Goal: Task Accomplishment & Management: Complete application form

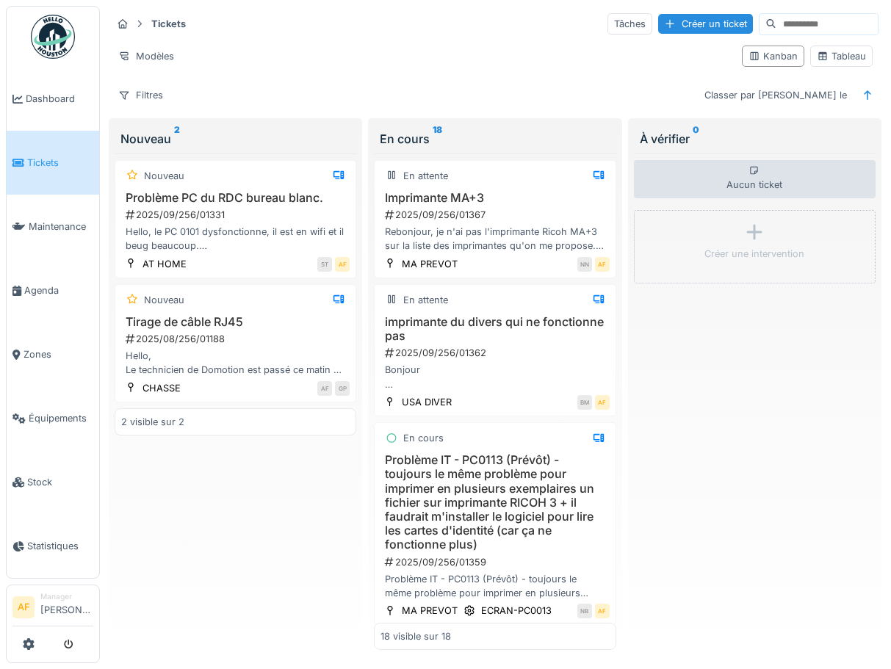
click at [35, 178] on link "Tickets" at bounding box center [53, 163] width 93 height 64
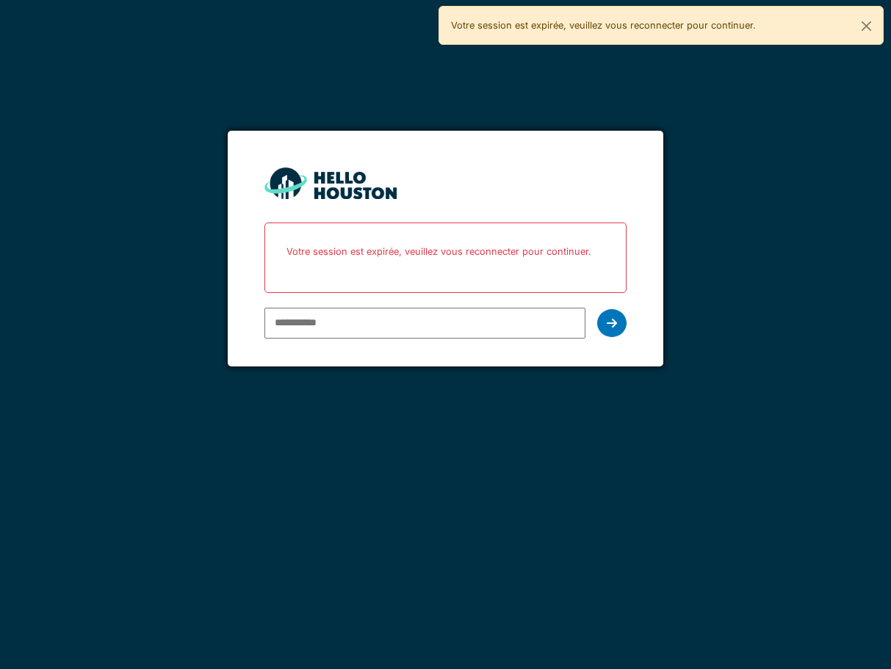
click at [313, 321] on input "email" at bounding box center [426, 323] width 322 height 31
type input "**********"
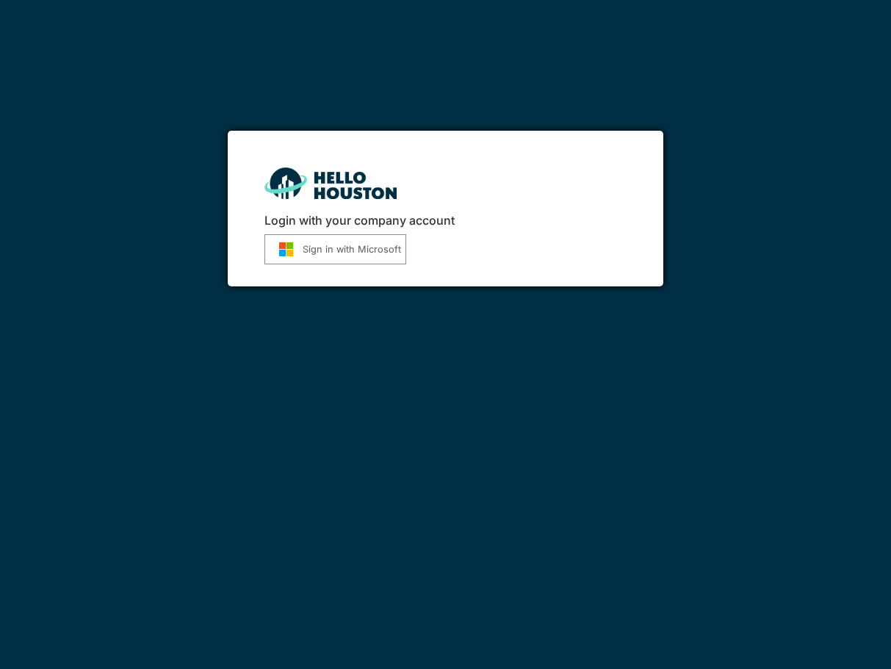
click at [339, 247] on button "Sign in with Microsoft" at bounding box center [336, 249] width 142 height 30
click at [369, 245] on button "Sign in with Microsoft" at bounding box center [336, 249] width 142 height 30
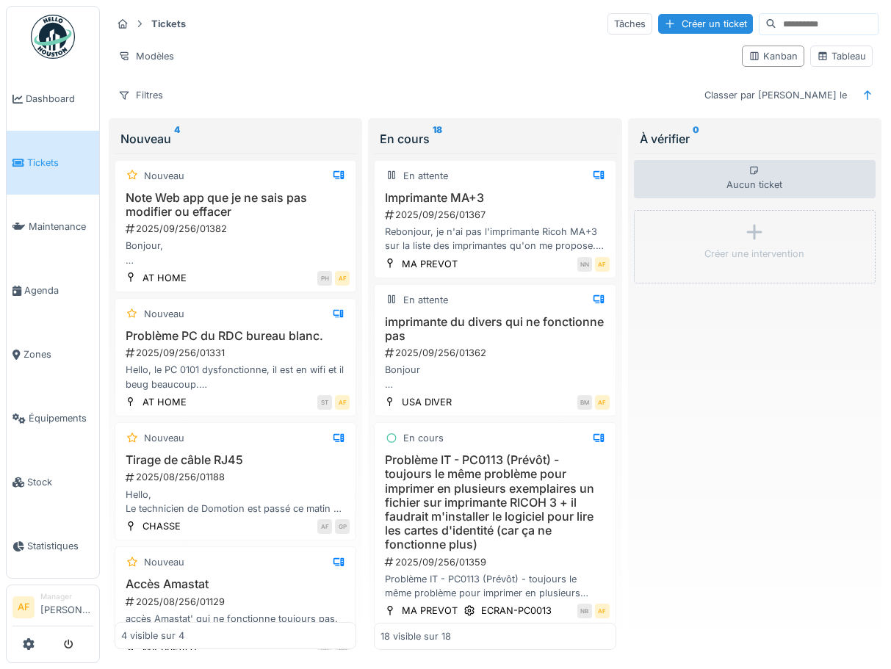
click at [57, 170] on link "Tickets" at bounding box center [53, 163] width 93 height 64
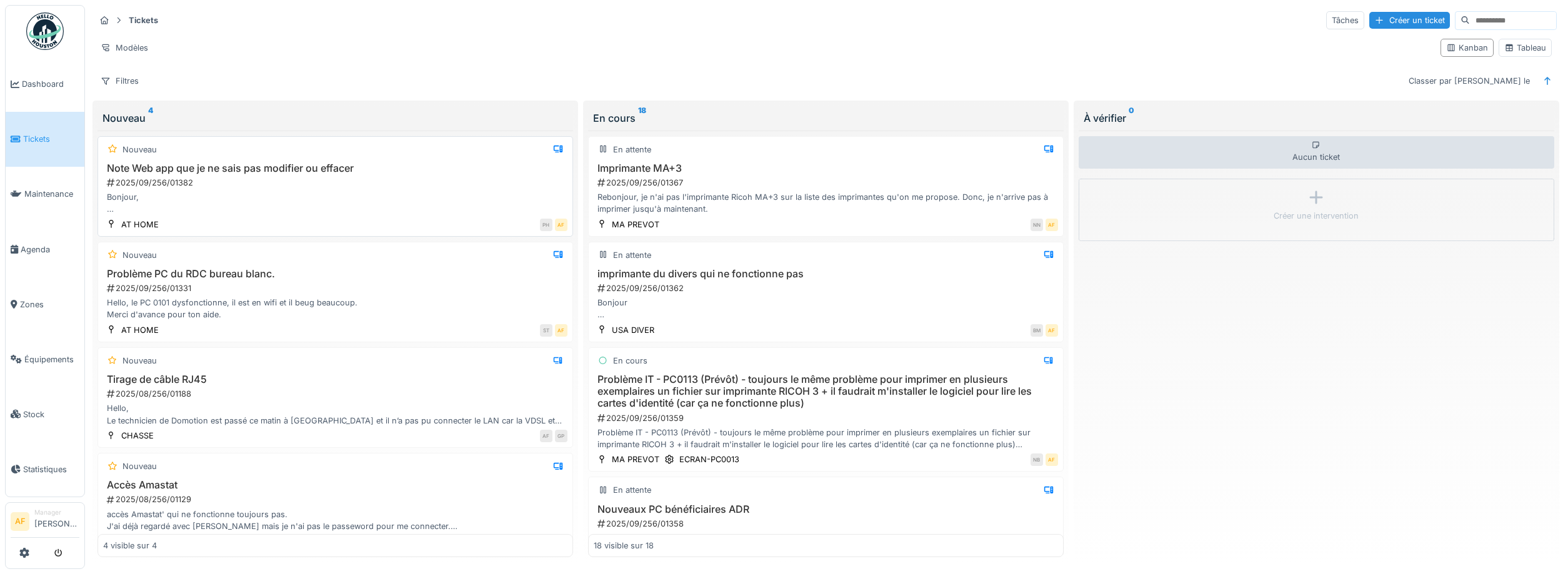
click at [258, 156] on div "Nouveau" at bounding box center [335, 150] width 464 height 15
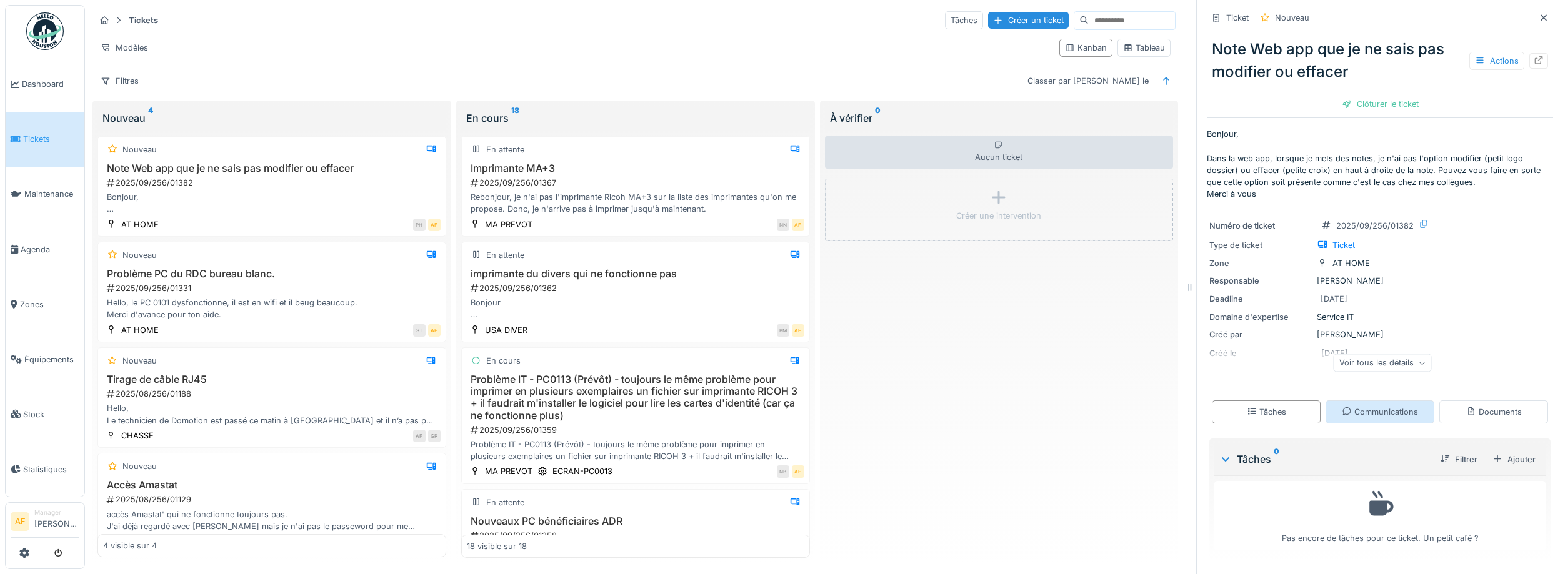
click at [758, 412] on div "Communications" at bounding box center [1380, 412] width 77 height 12
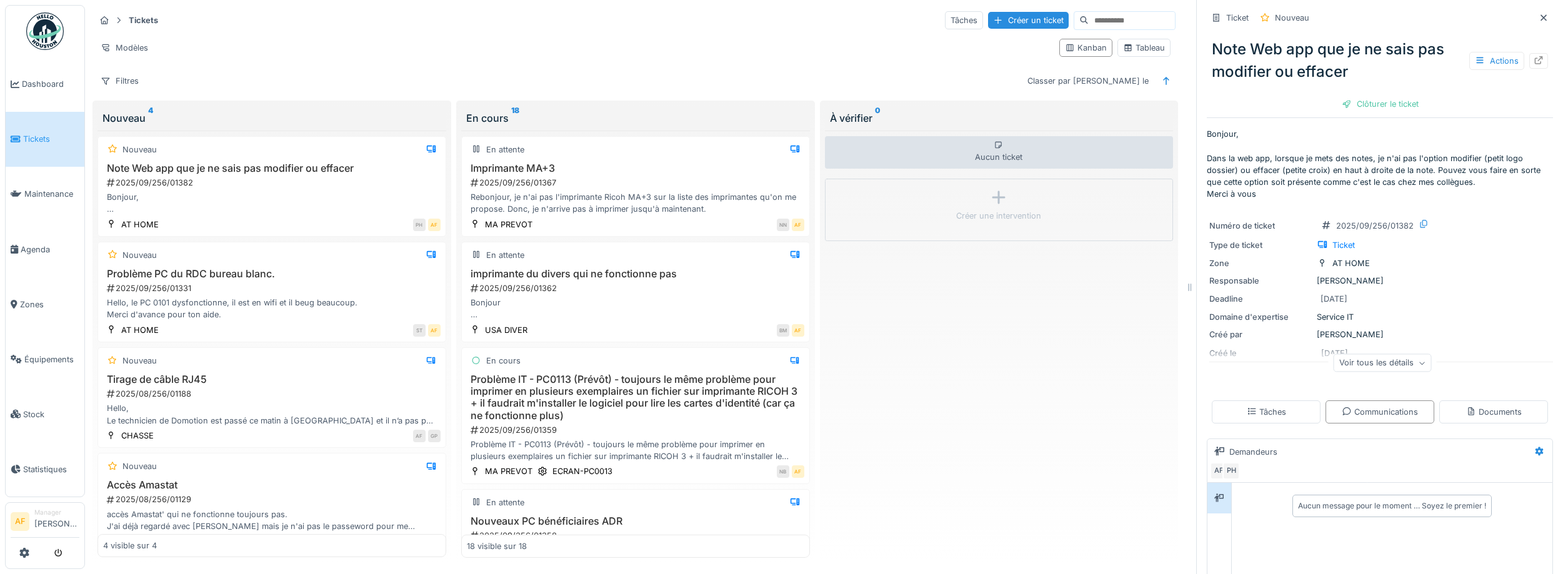
scroll to position [173, 0]
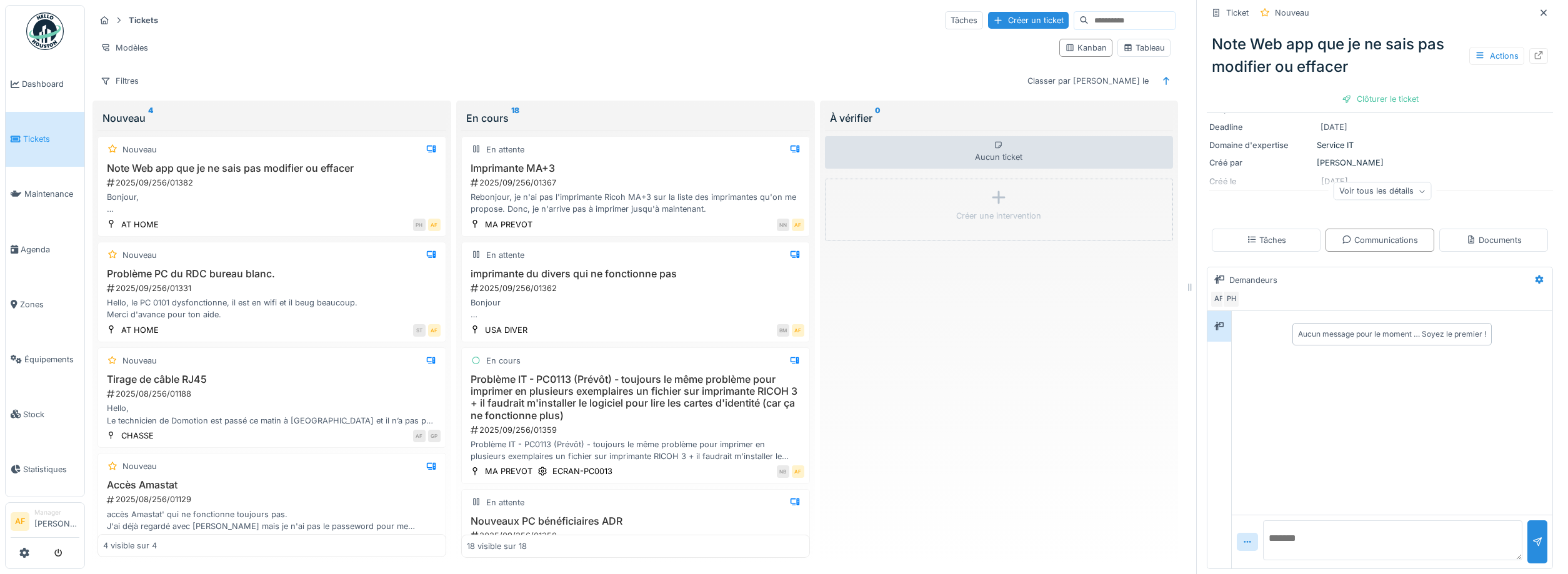
click at [758, 543] on textarea at bounding box center [1392, 540] width 259 height 40
click at [758, 550] on textarea "**********" at bounding box center [1392, 540] width 259 height 40
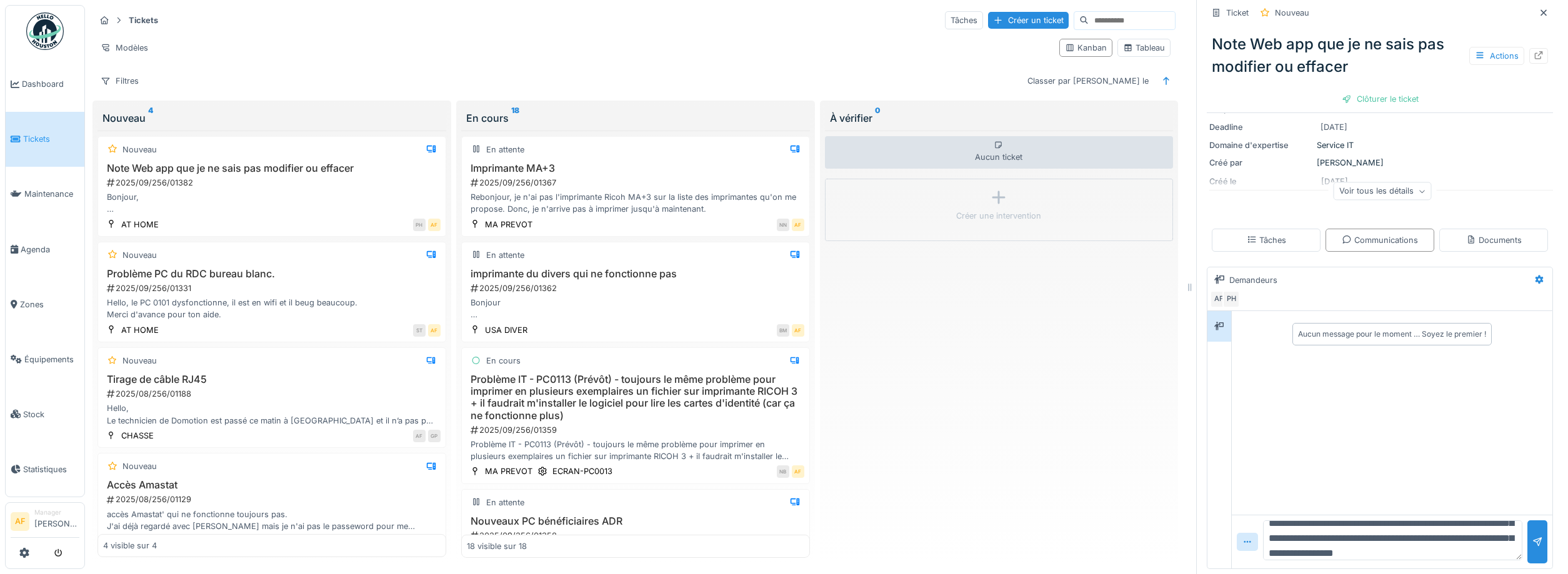
scroll to position [45, 0]
type textarea "**********"
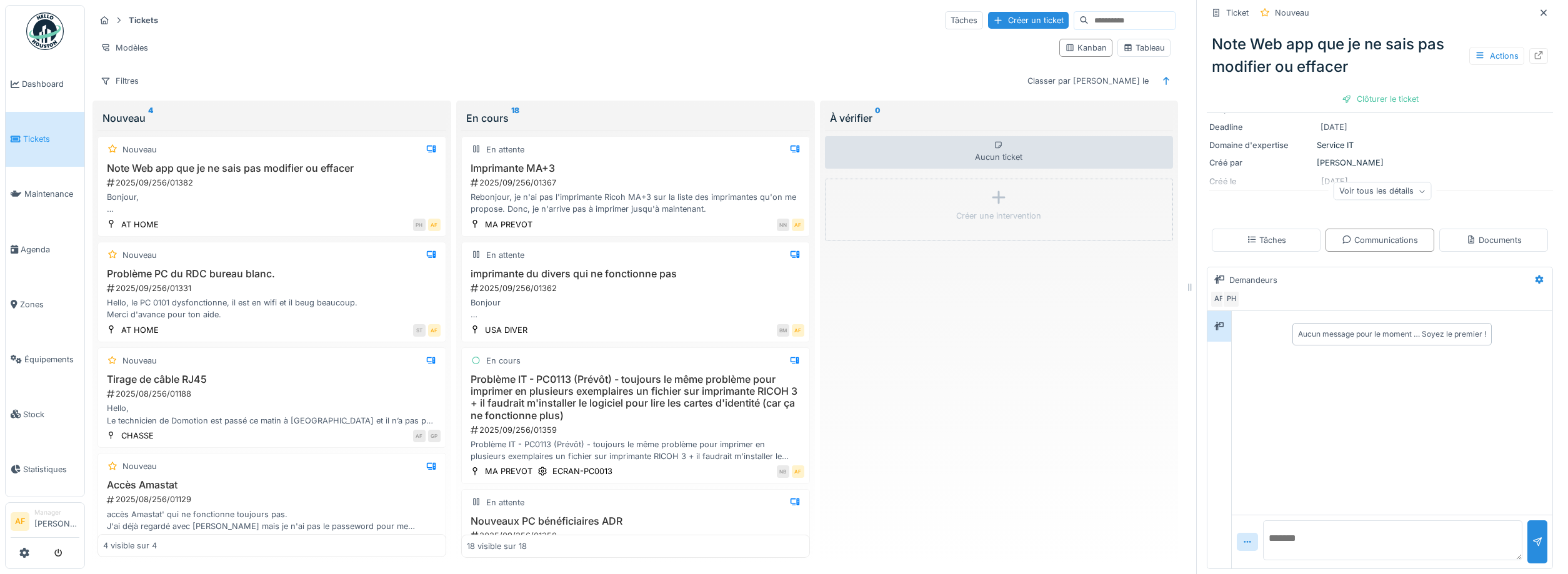
scroll to position [0, 0]
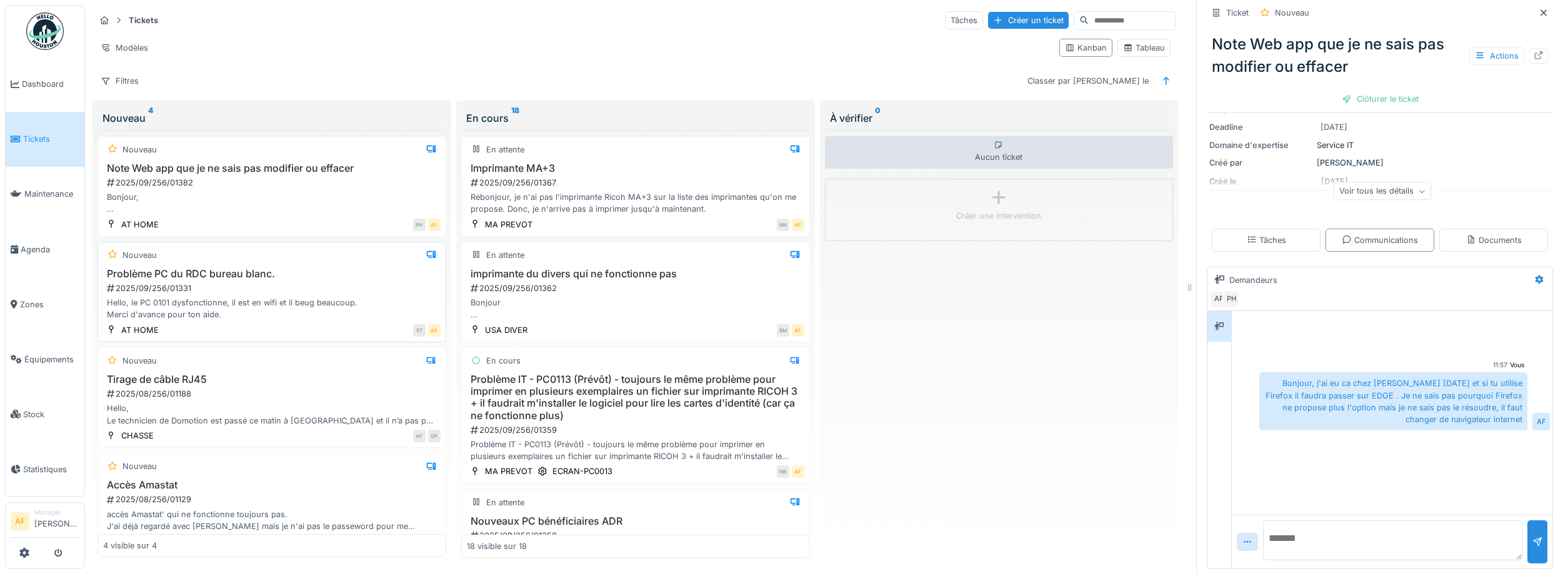
click at [296, 308] on div "Hello, le PC 0101 dysfonctionne, il est en wifi et il beug beaucoup. Merci d'av…" at bounding box center [271, 309] width 338 height 24
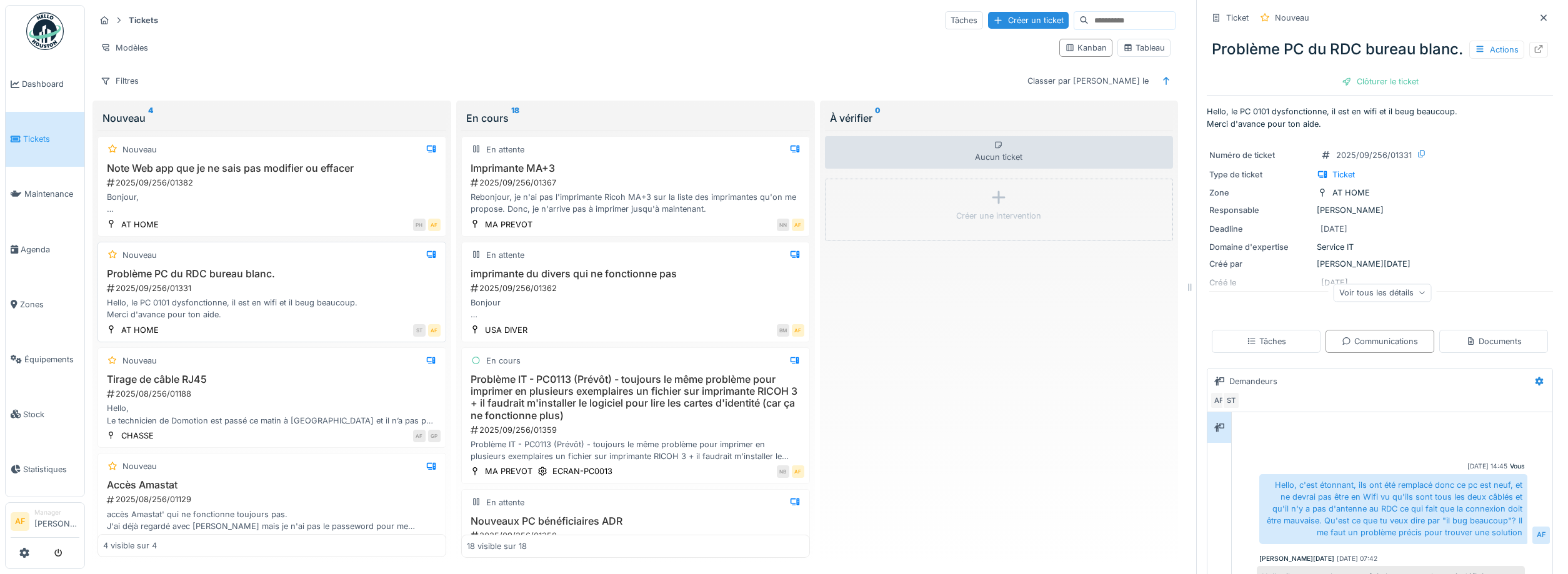
scroll to position [67, 0]
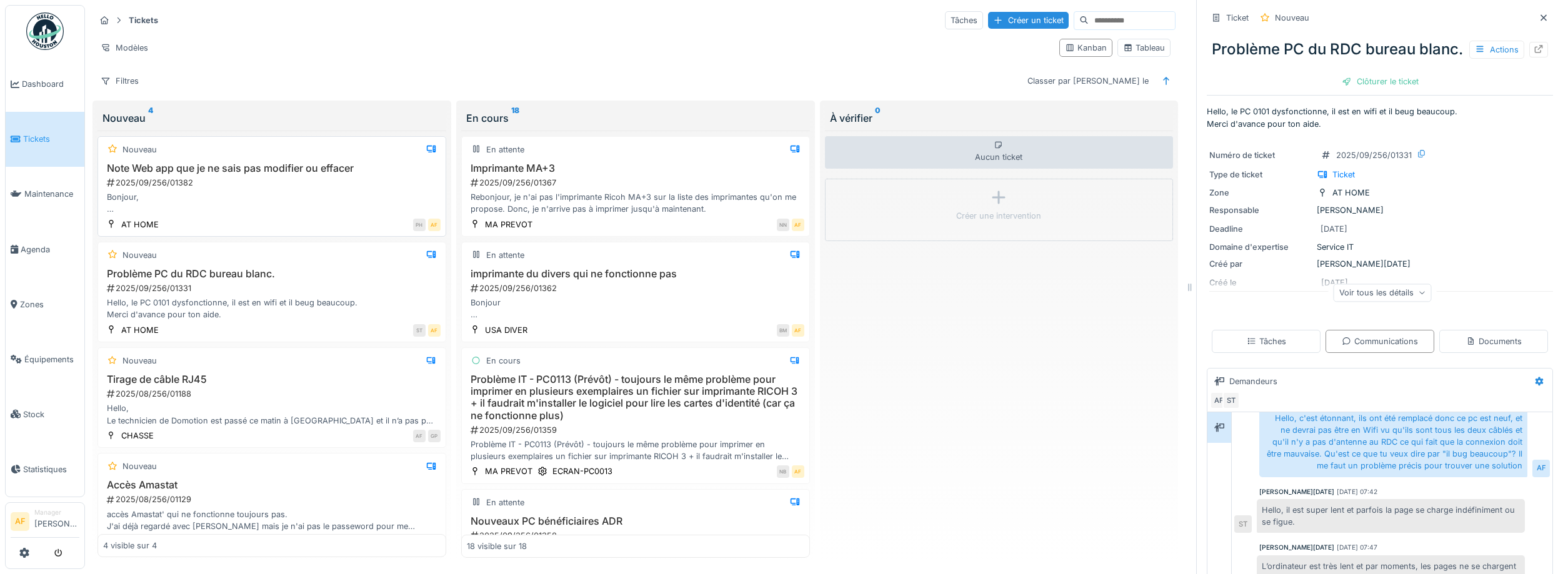
click at [219, 190] on div "Note Web app que je ne sais pas modifier ou effacer 2025/09/256/01382 Bonjour, …" at bounding box center [271, 189] width 338 height 53
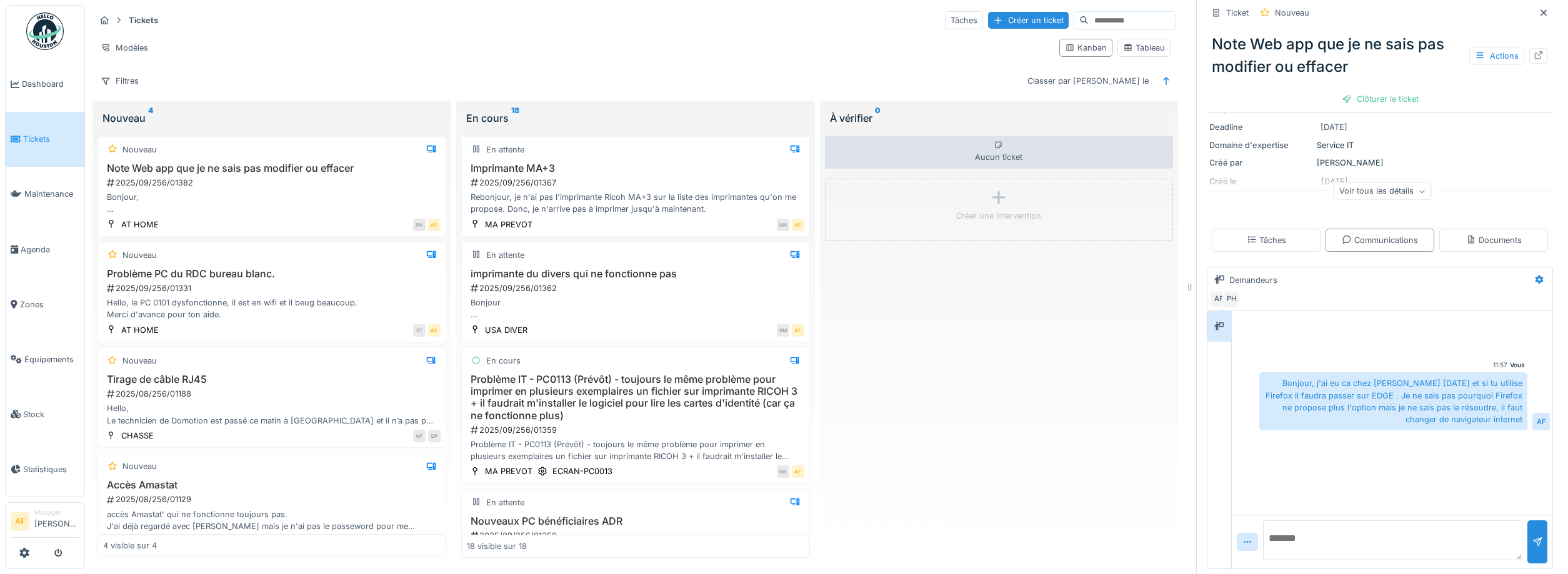
scroll to position [173, 0]
click at [758, 477] on div "Aucun ticket Créer une intervention" at bounding box center [999, 344] width 349 height 428
click at [315, 497] on div "2025/08/256/01129" at bounding box center [273, 500] width 335 height 12
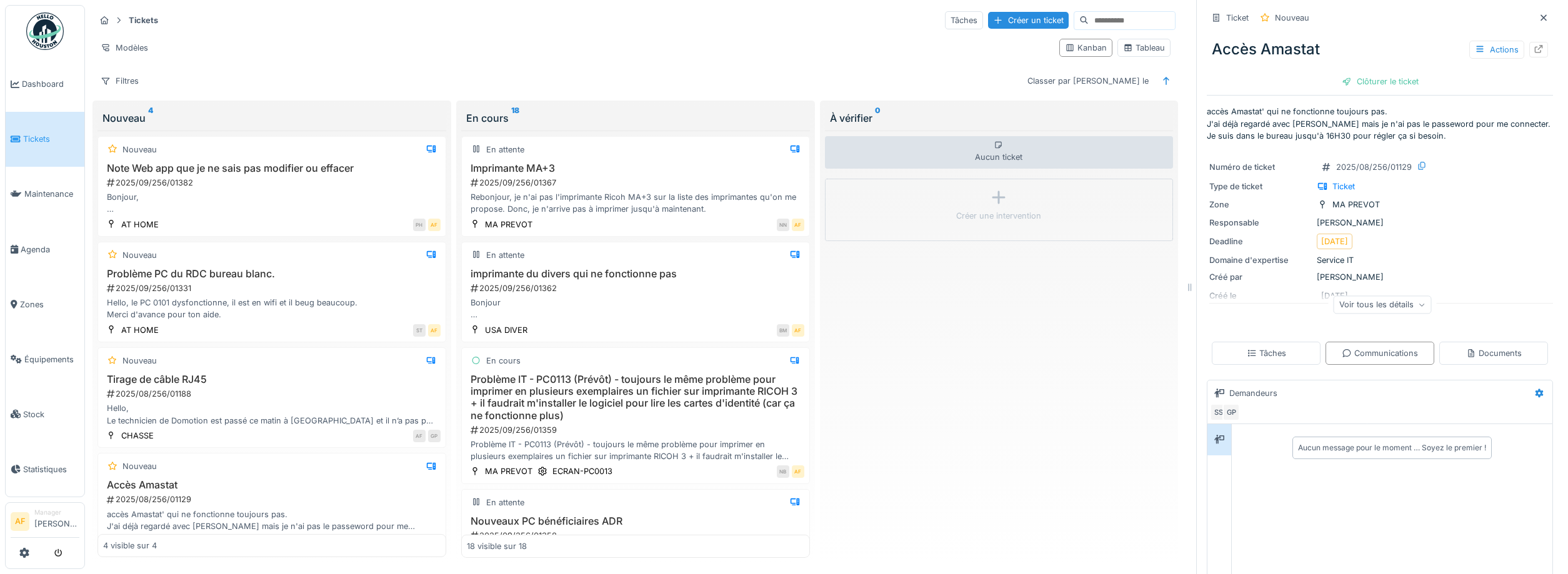
click at [26, 138] on span "Tickets" at bounding box center [51, 139] width 56 height 12
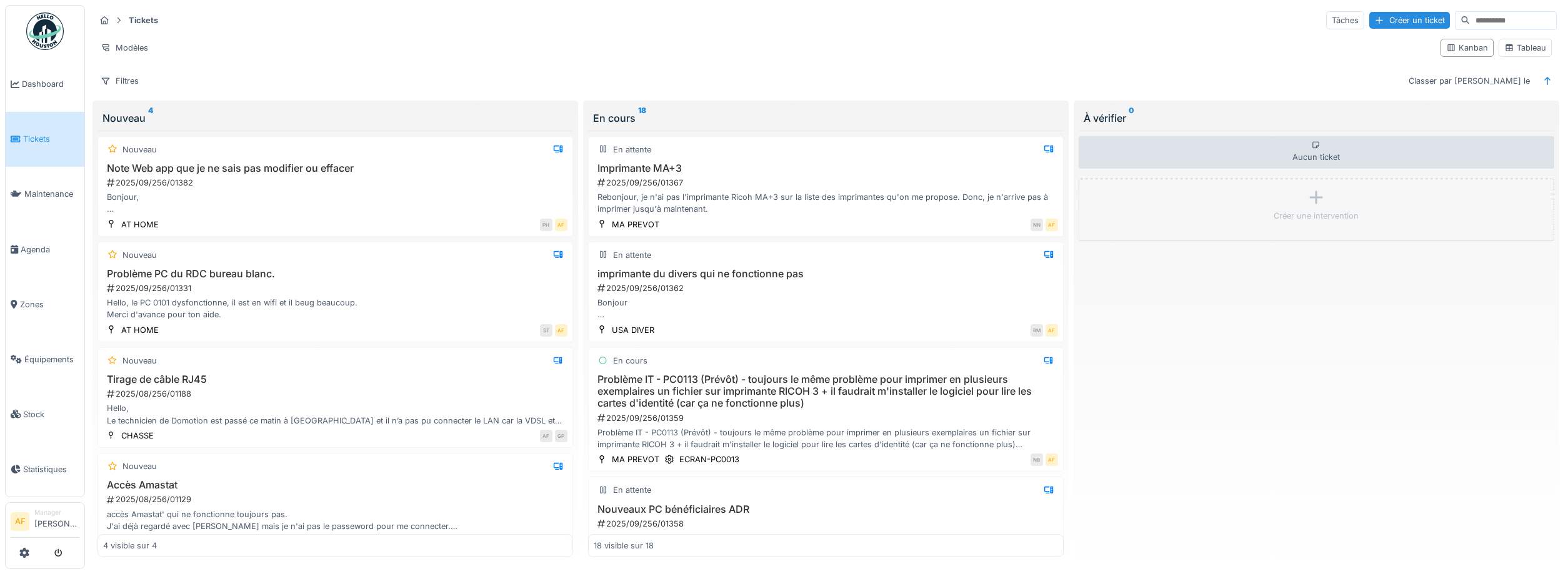
click at [1201, 333] on div "Aucun ticket Créer une intervention" at bounding box center [1315, 344] width 475 height 428
drag, startPoint x: 740, startPoint y: 34, endPoint x: 716, endPoint y: 38, distance: 24.3
click at [737, 34] on div "Tickets Tâches Créer un ticket Modèles Kanban Tableau Filtres Classer par Créé …" at bounding box center [826, 50] width 1472 height 91
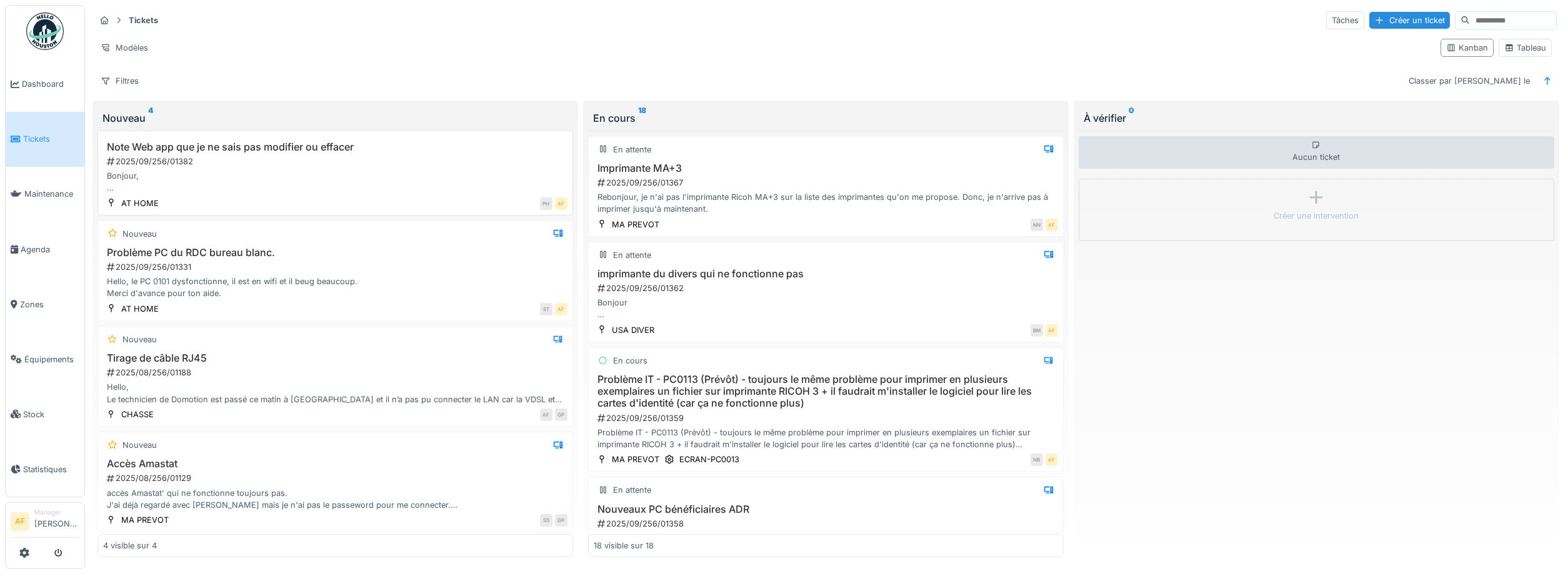
scroll to position [25, 0]
drag, startPoint x: 387, startPoint y: 440, endPoint x: 384, endPoint y: 429, distance: 11.4
click at [385, 439] on div "Nouveau" at bounding box center [335, 442] width 464 height 15
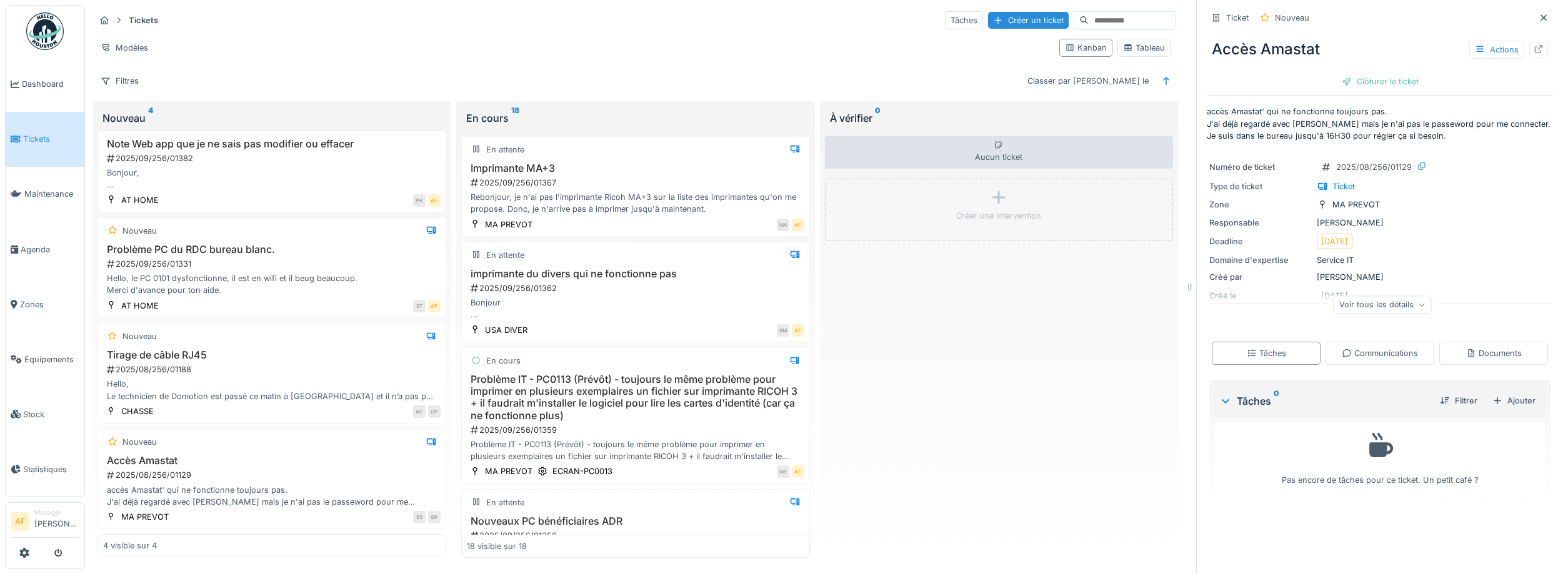
click at [1383, 310] on div "Voir tous les détails" at bounding box center [1382, 304] width 98 height 18
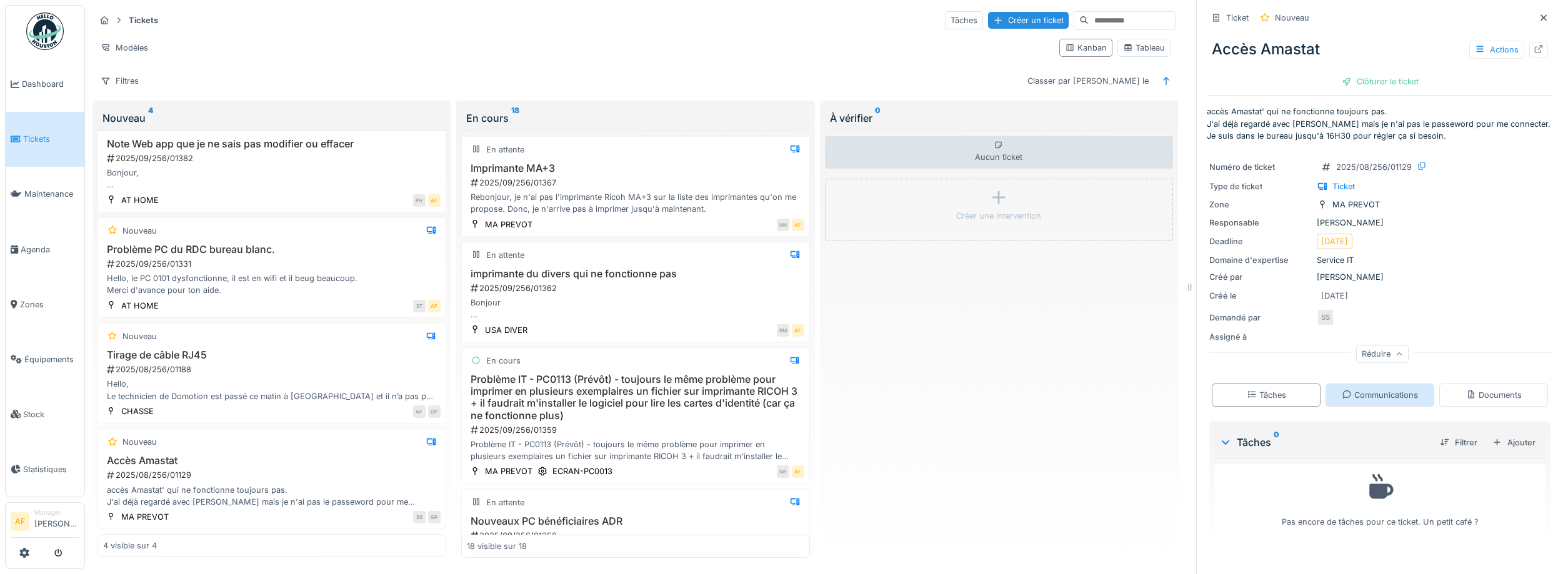
click at [1368, 400] on div "Communications" at bounding box center [1380, 395] width 77 height 12
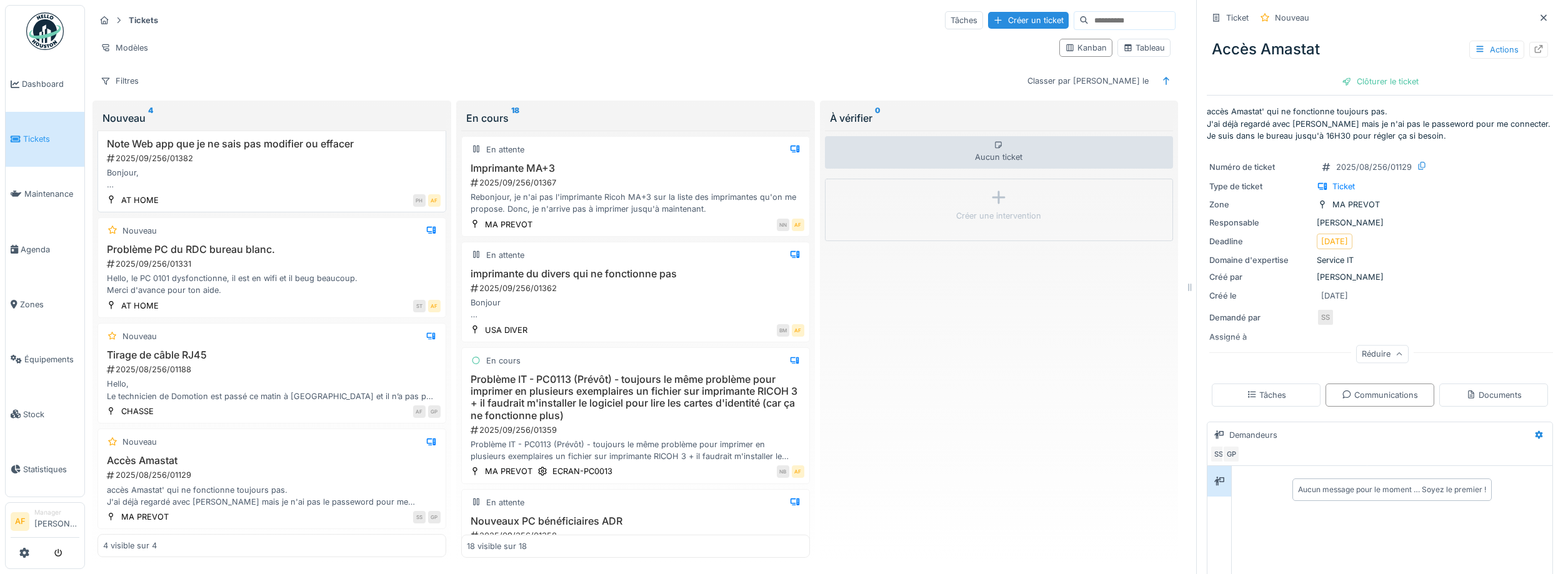
click at [310, 181] on div "Bonjour, Dans la web app, lorsque je mets des notes, je n'ai pas l'option modif…" at bounding box center [271, 179] width 338 height 24
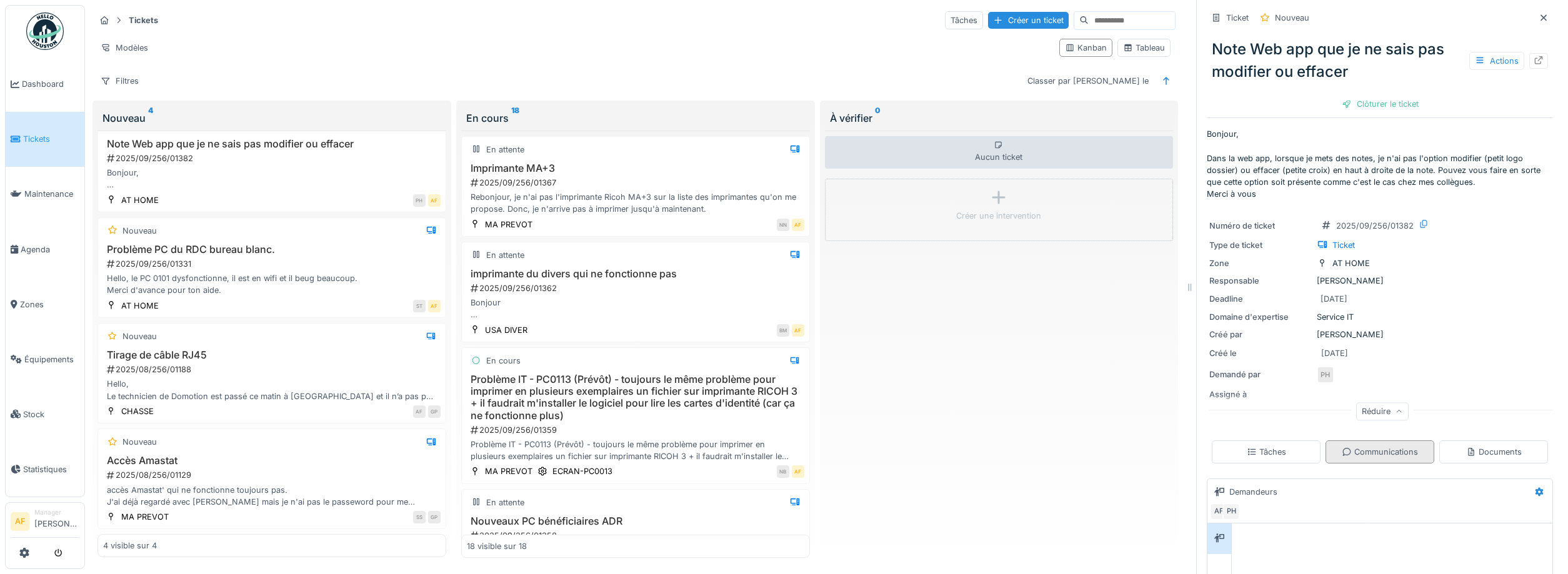
click at [1408, 448] on div "Communications" at bounding box center [1380, 452] width 77 height 12
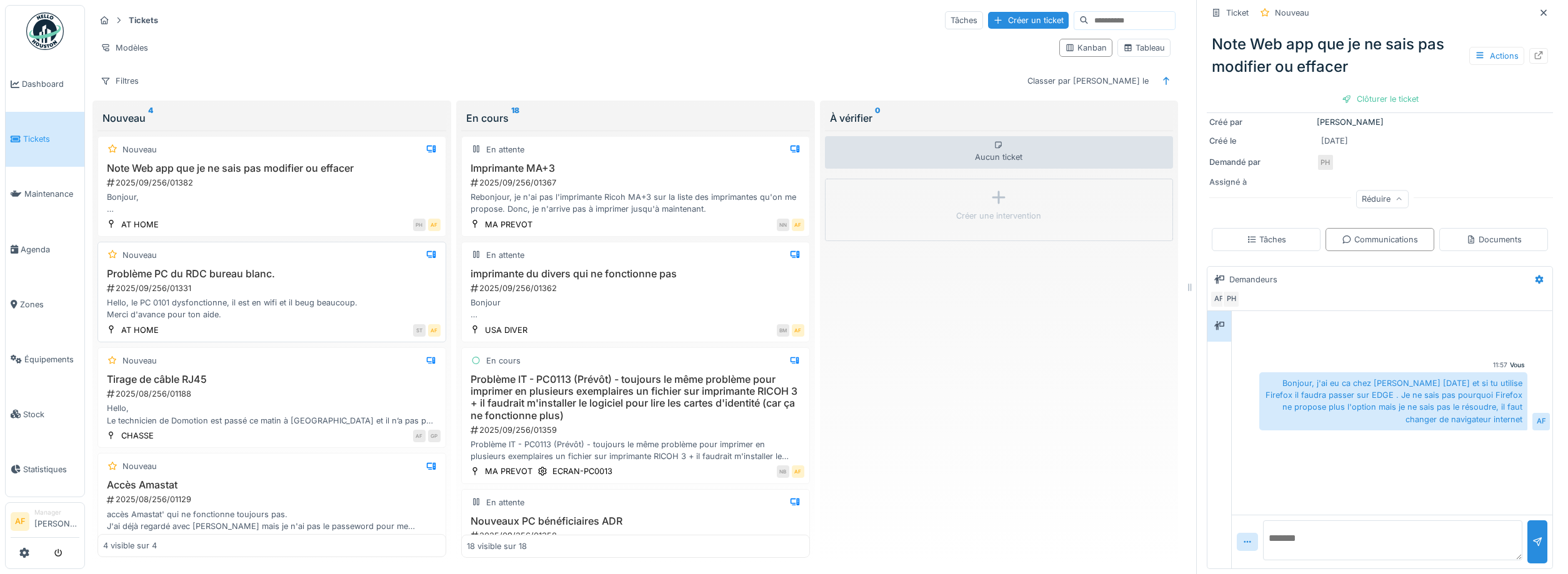
scroll to position [25, 0]
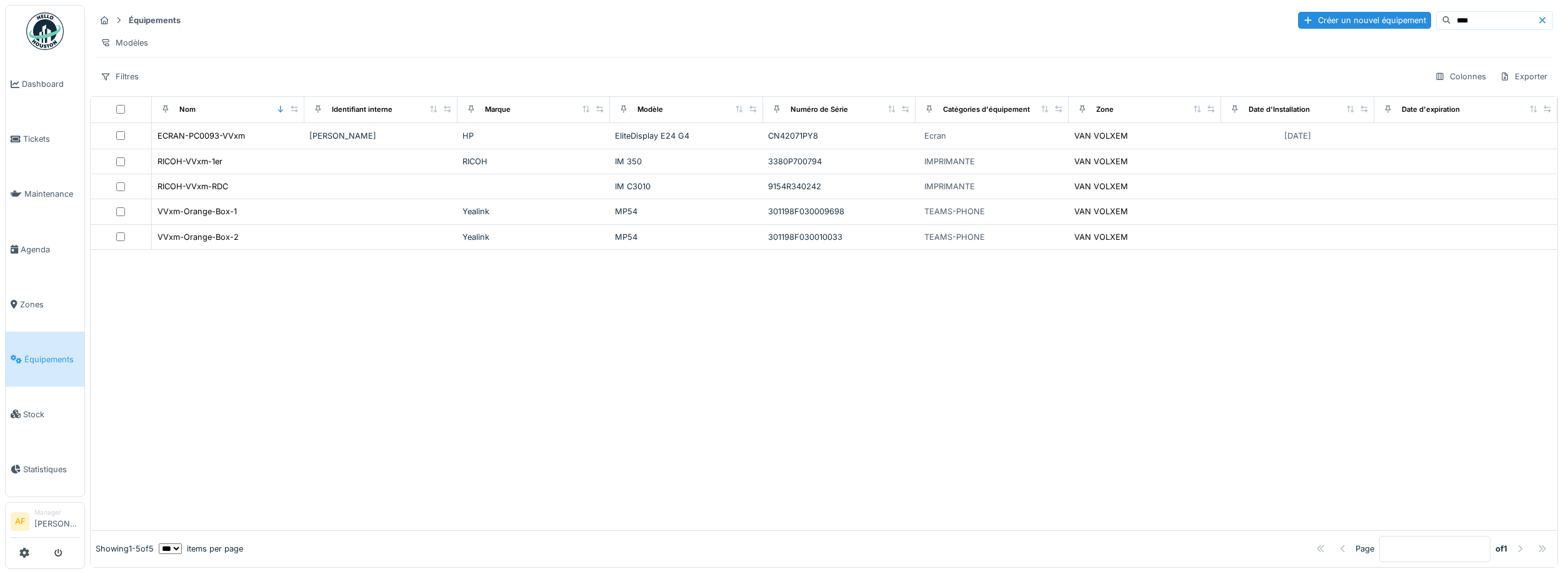
click at [455, 507] on div at bounding box center [824, 390] width 1467 height 281
